Goal: Task Accomplishment & Management: Use online tool/utility

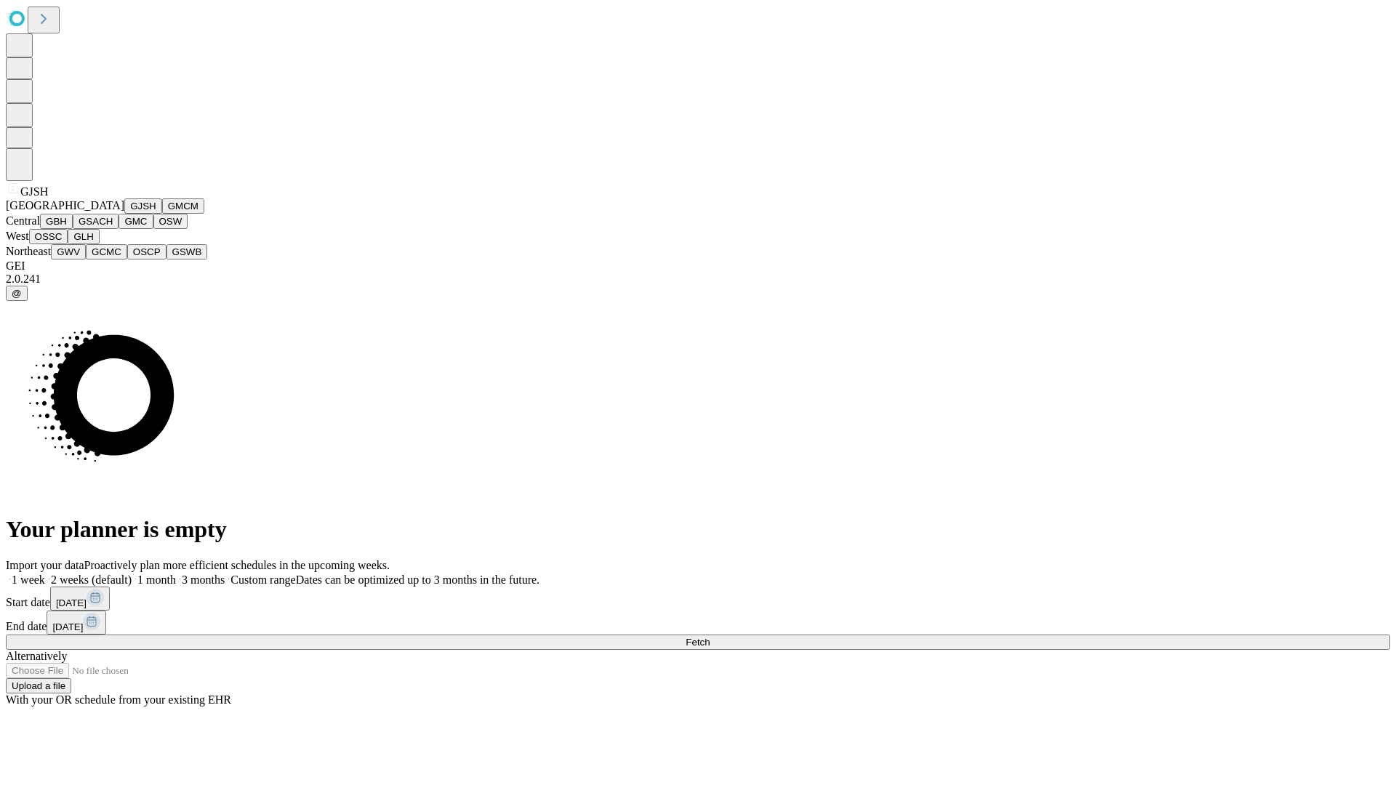
click at [124, 214] on button "GJSH" at bounding box center [143, 205] width 38 height 15
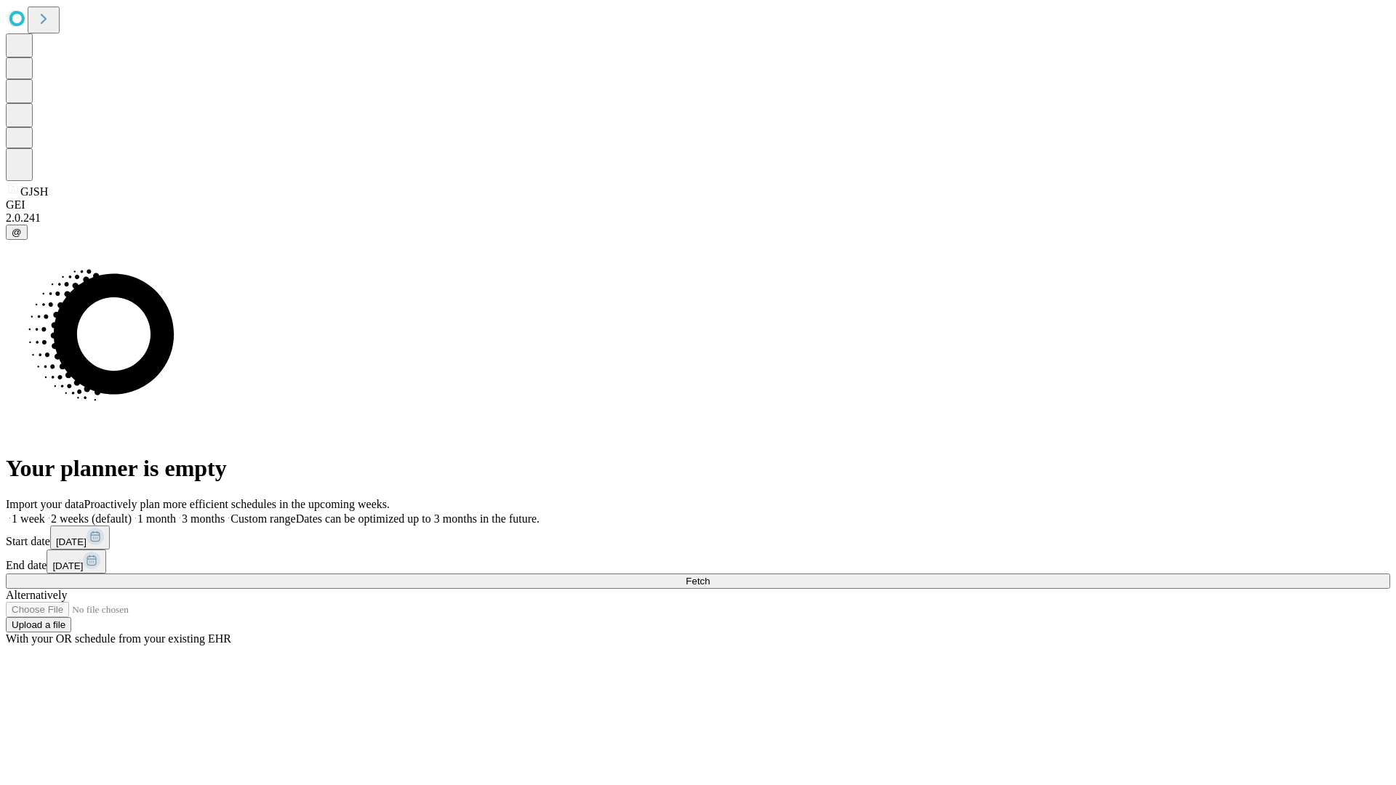
click at [132, 513] on label "2 weeks (default)" at bounding box center [88, 519] width 87 height 12
click at [710, 576] on span "Fetch" at bounding box center [698, 581] width 24 height 11
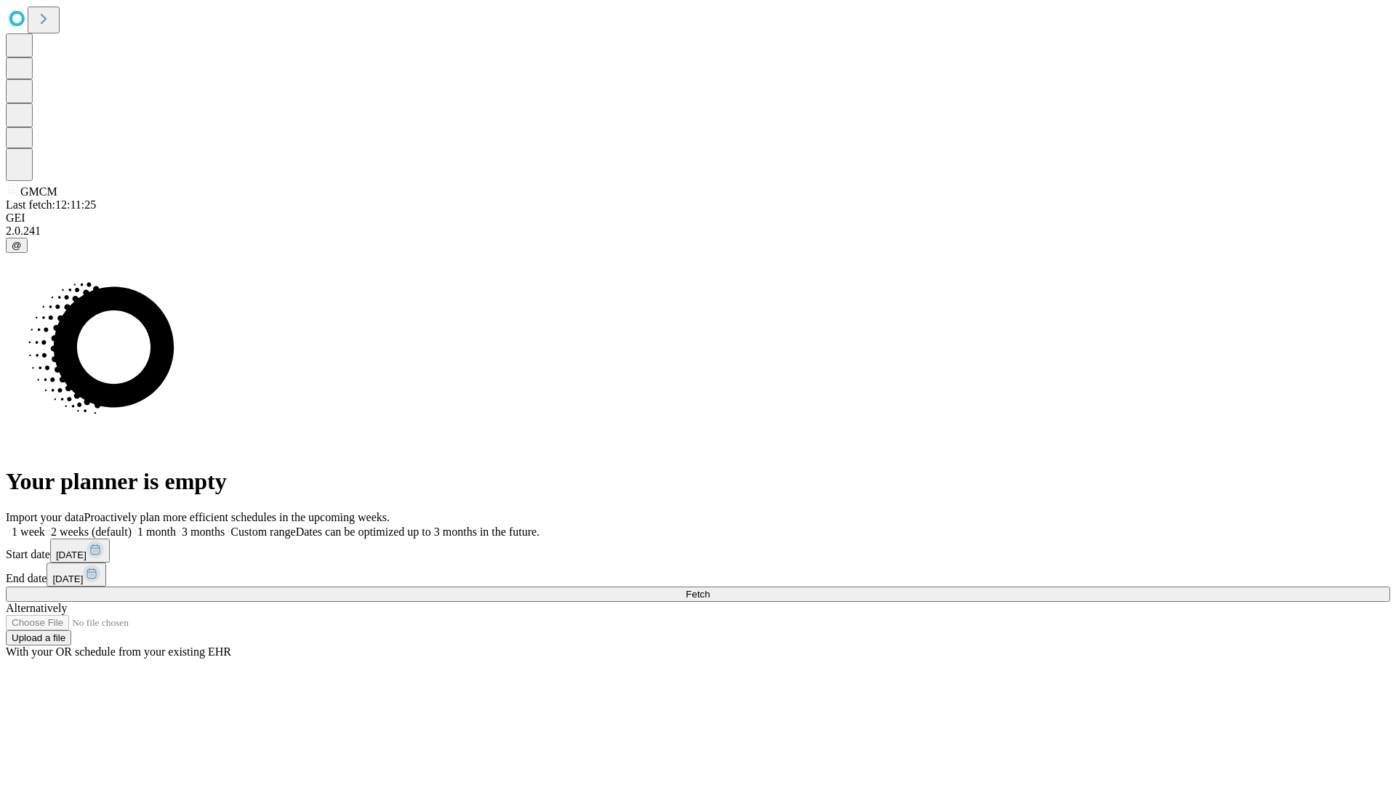
click at [132, 526] on label "2 weeks (default)" at bounding box center [88, 532] width 87 height 12
click at [710, 589] on span "Fetch" at bounding box center [698, 594] width 24 height 11
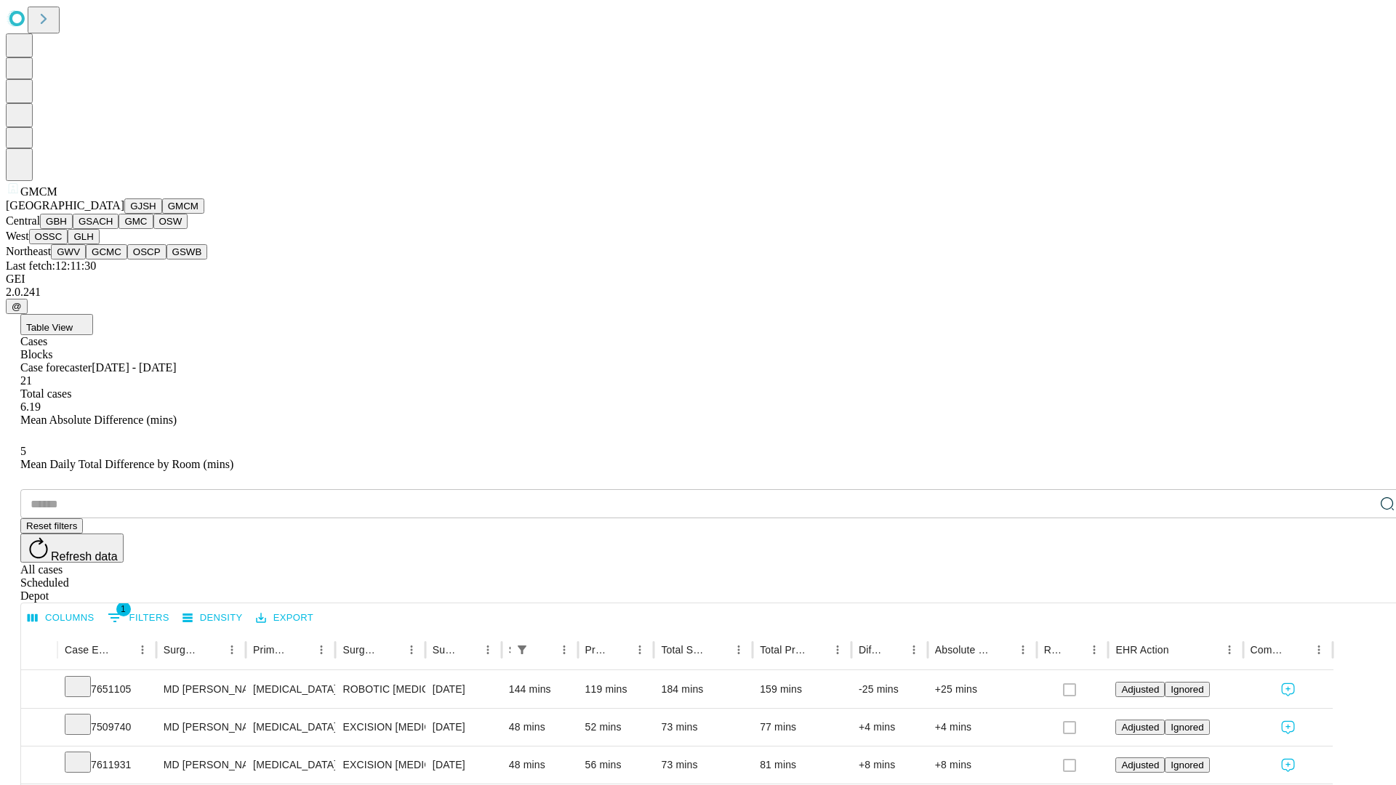
click at [73, 229] on button "GBH" at bounding box center [56, 221] width 33 height 15
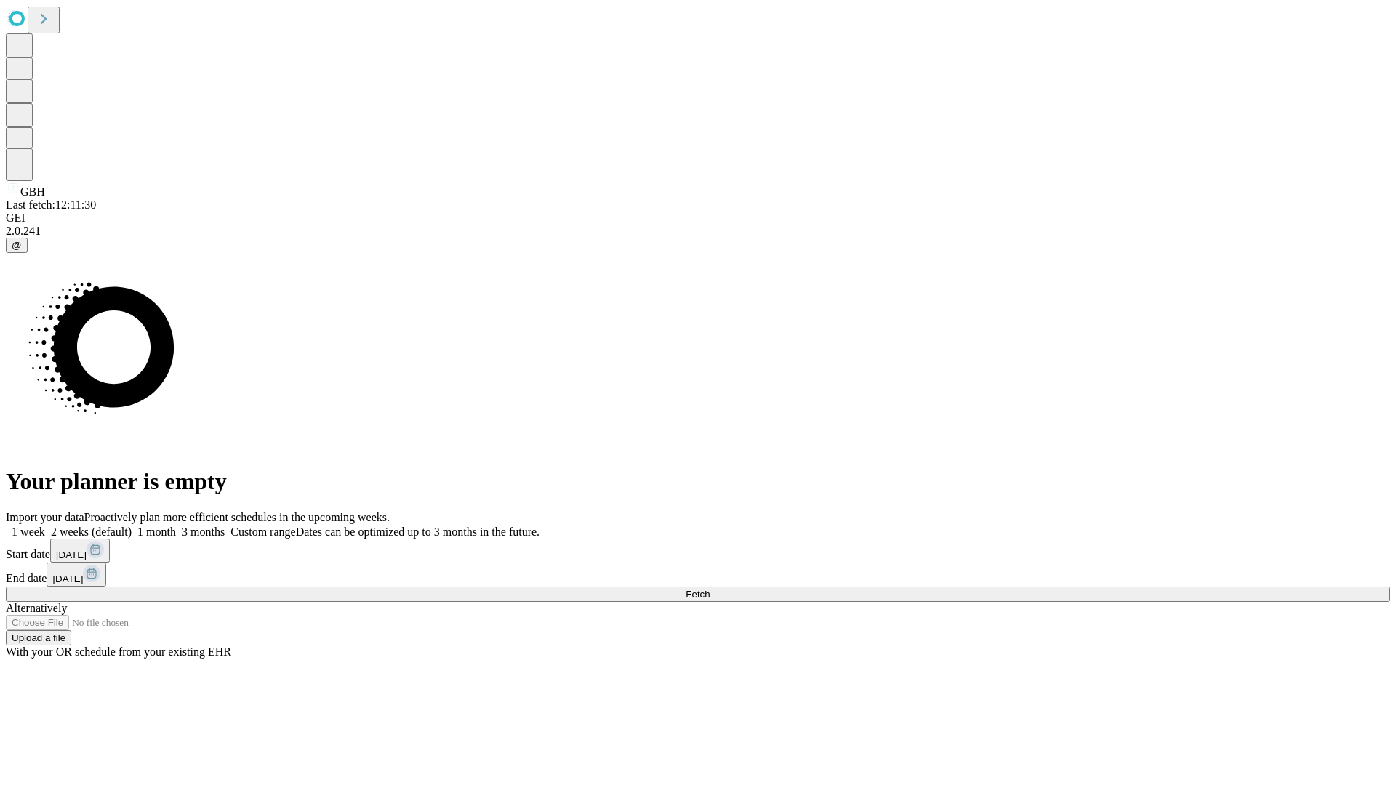
click at [132, 526] on label "2 weeks (default)" at bounding box center [88, 532] width 87 height 12
click at [710, 589] on span "Fetch" at bounding box center [698, 594] width 24 height 11
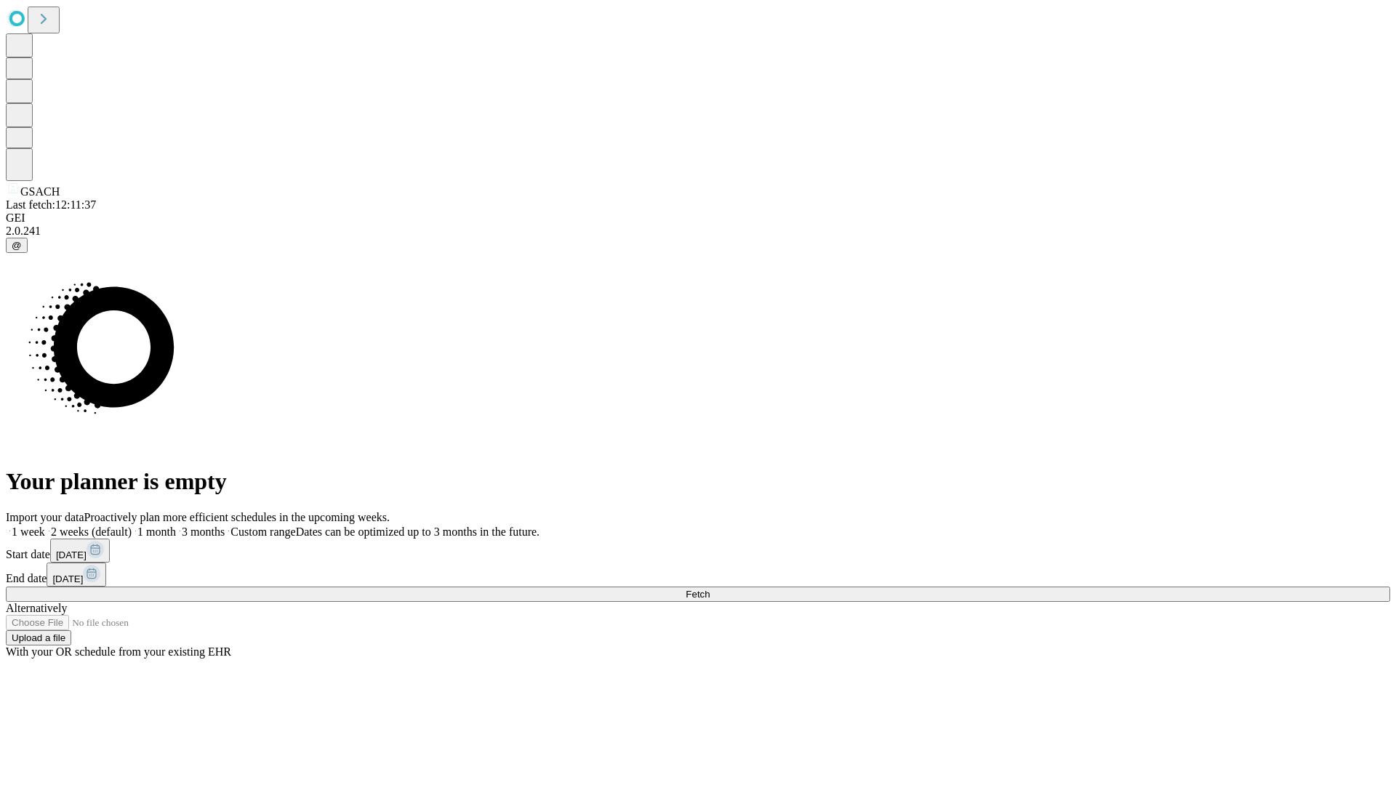
click at [132, 526] on label "2 weeks (default)" at bounding box center [88, 532] width 87 height 12
click at [710, 589] on span "Fetch" at bounding box center [698, 594] width 24 height 11
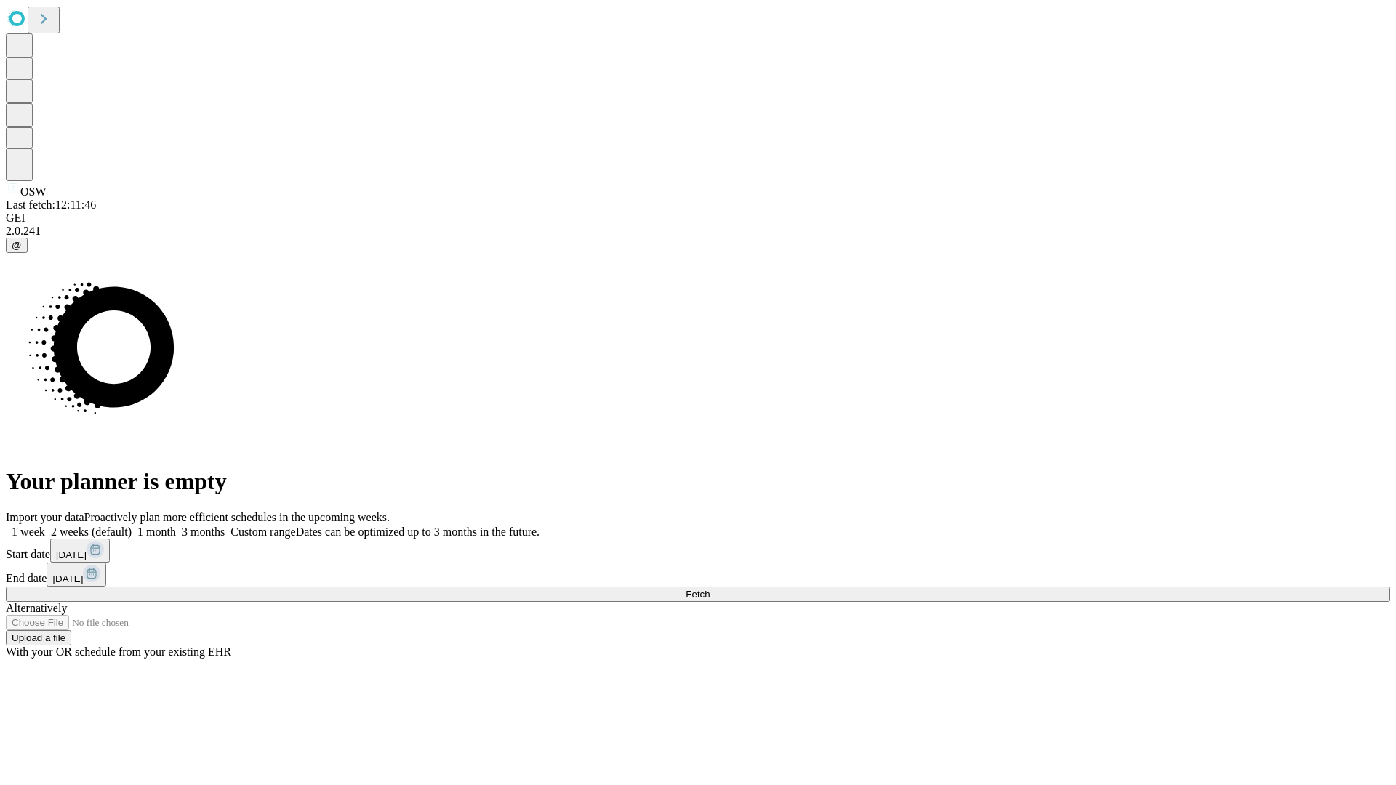
click at [132, 526] on label "2 weeks (default)" at bounding box center [88, 532] width 87 height 12
click at [710, 589] on span "Fetch" at bounding box center [698, 594] width 24 height 11
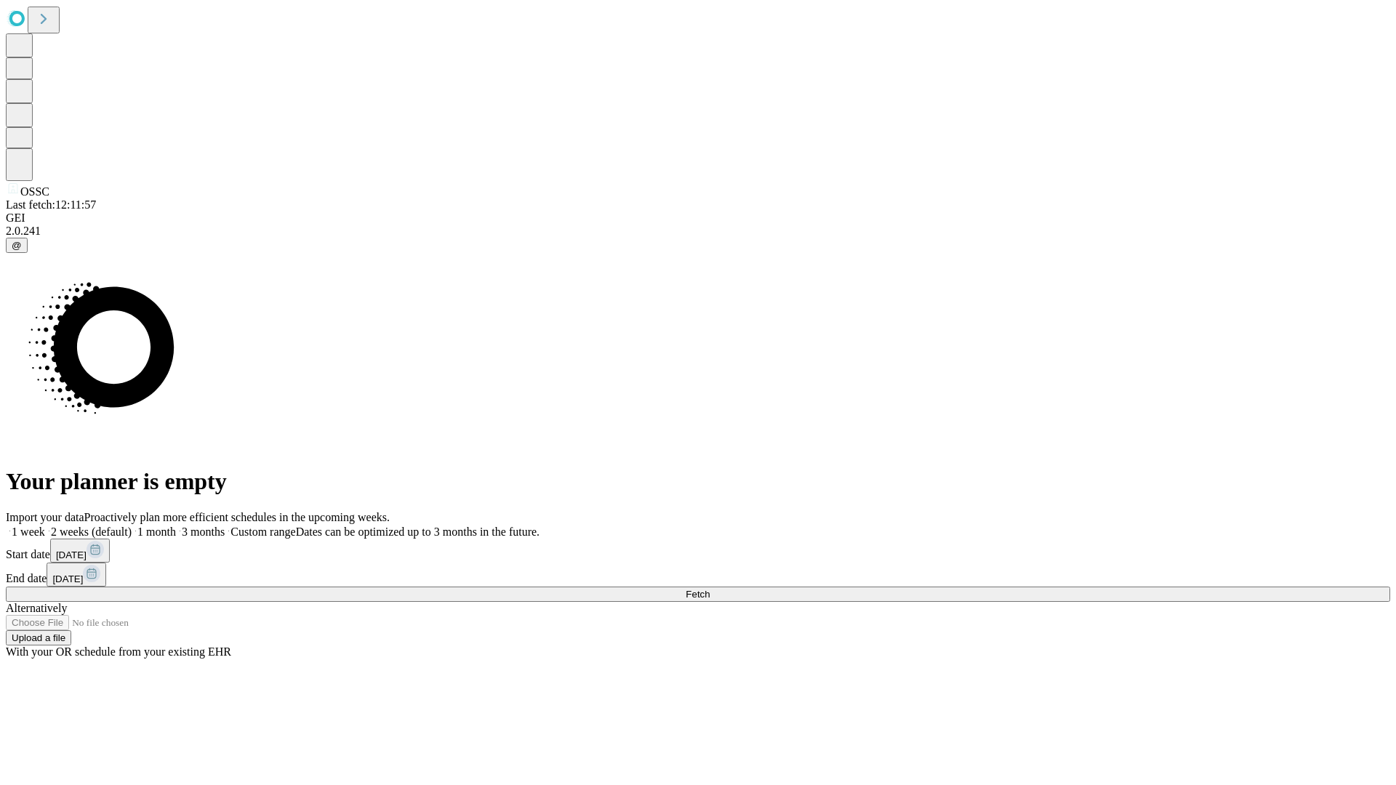
click at [132, 526] on label "2 weeks (default)" at bounding box center [88, 532] width 87 height 12
click at [710, 589] on span "Fetch" at bounding box center [698, 594] width 24 height 11
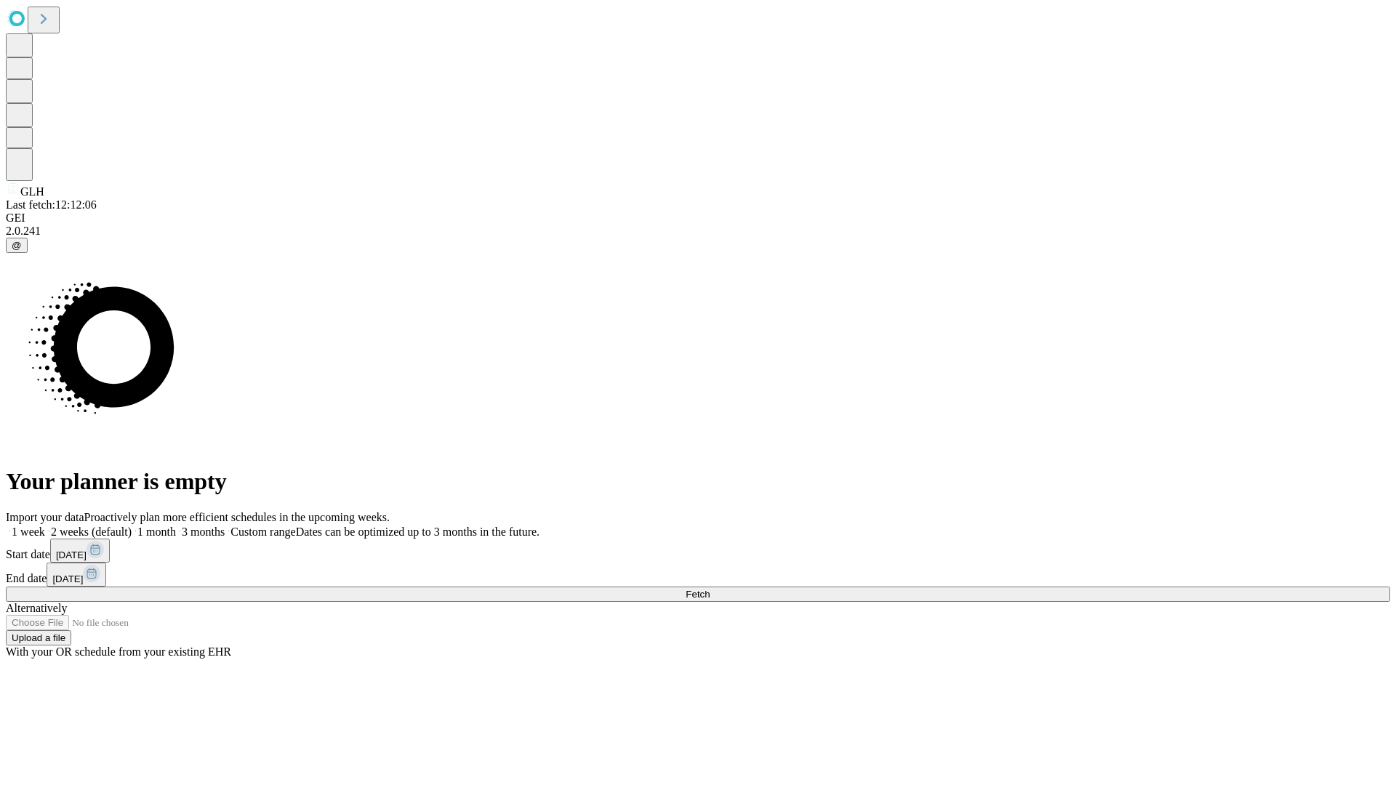
click at [710, 589] on span "Fetch" at bounding box center [698, 594] width 24 height 11
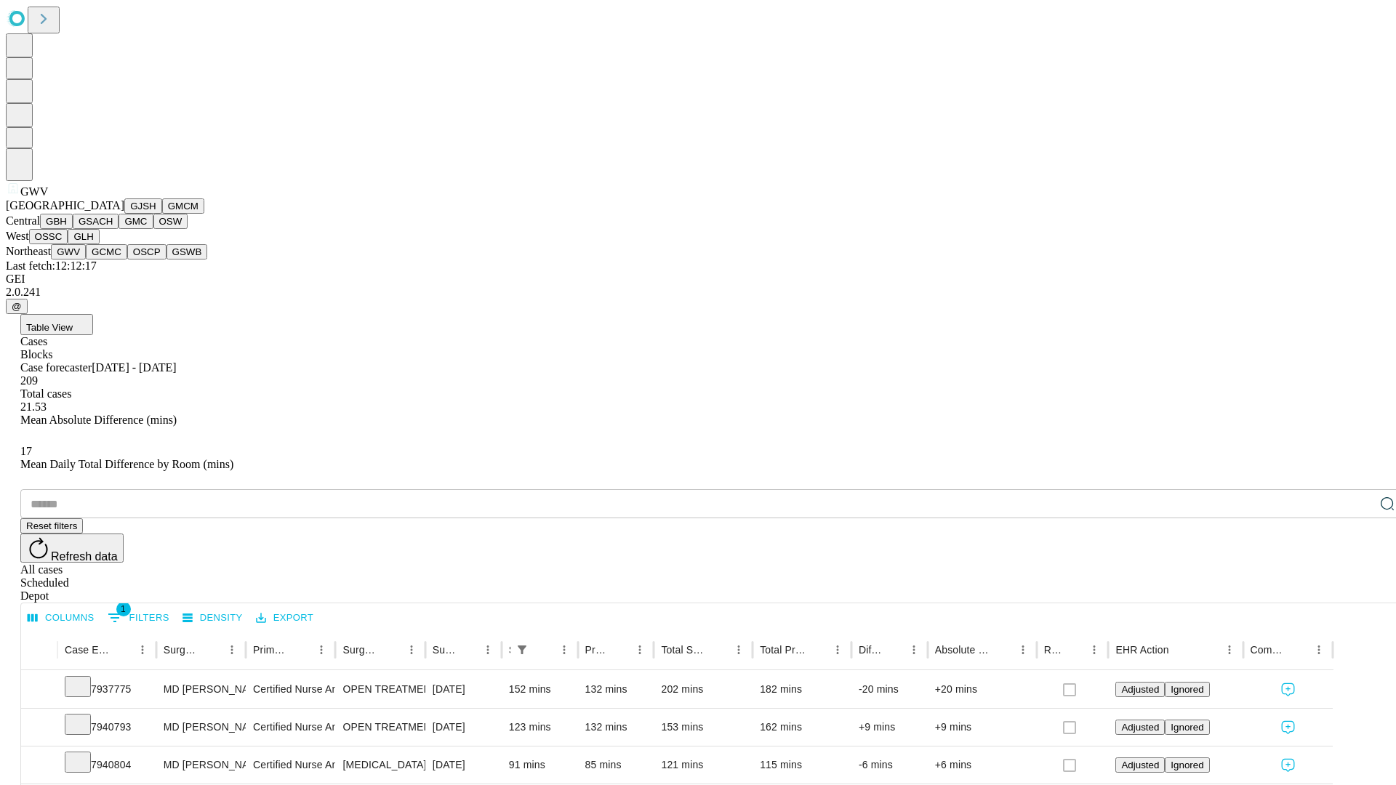
click at [113, 260] on button "GCMC" at bounding box center [106, 251] width 41 height 15
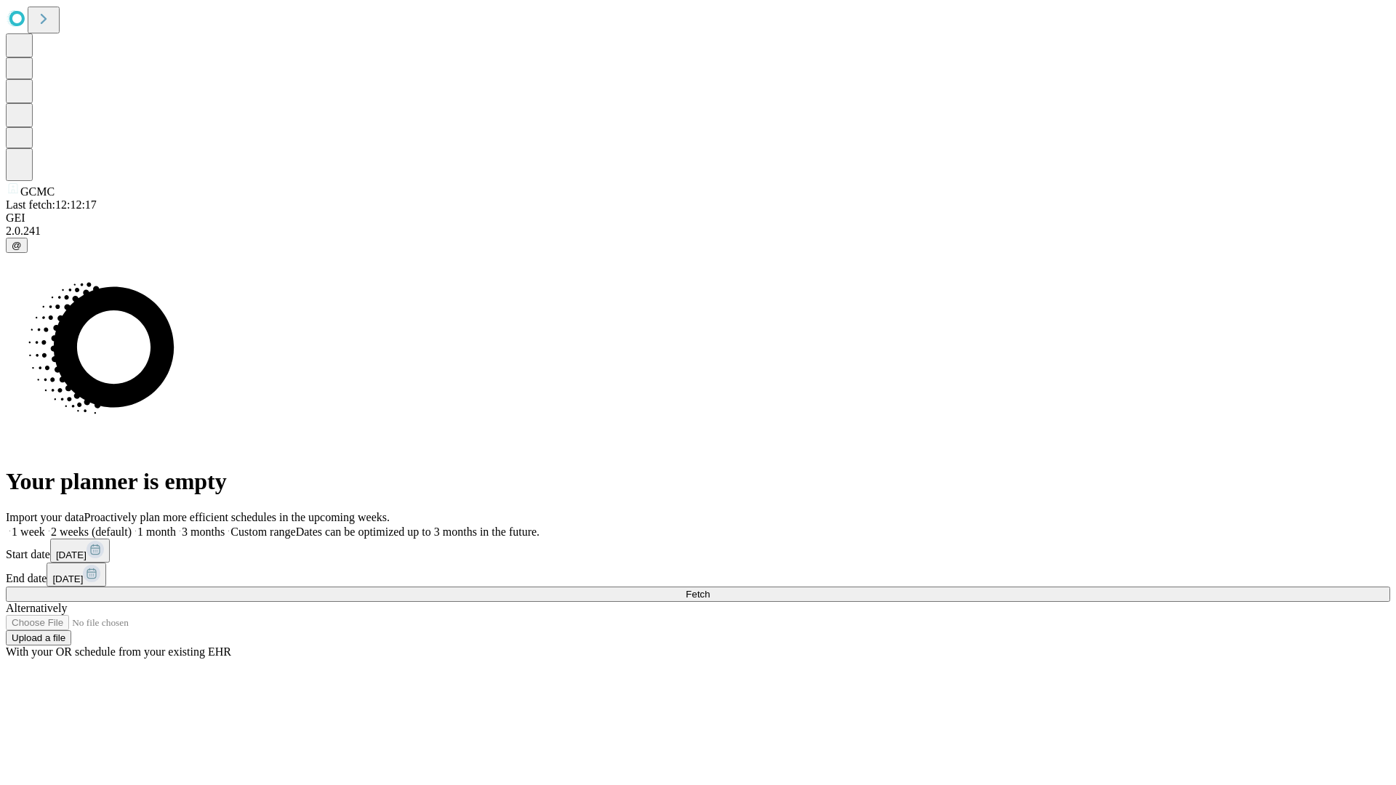
click at [132, 526] on label "2 weeks (default)" at bounding box center [88, 532] width 87 height 12
click at [710, 589] on span "Fetch" at bounding box center [698, 594] width 24 height 11
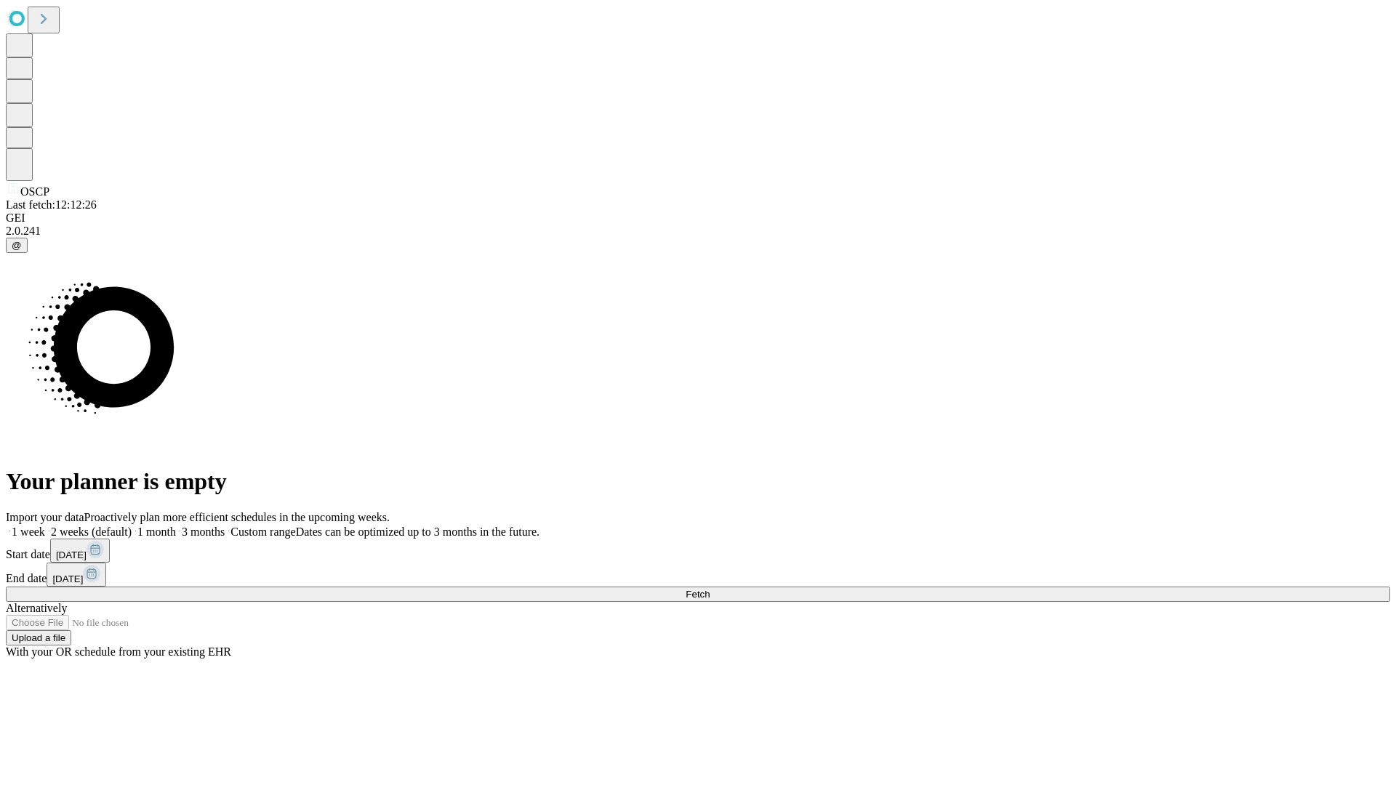
click at [132, 526] on label "2 weeks (default)" at bounding box center [88, 532] width 87 height 12
click at [710, 589] on span "Fetch" at bounding box center [698, 594] width 24 height 11
